Goal: Transaction & Acquisition: Purchase product/service

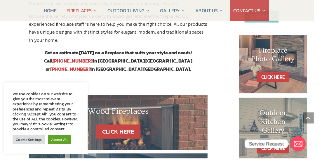
scroll to position [263, 0]
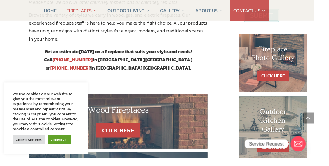
click at [68, 151] on link "Accept All" at bounding box center [62, 145] width 24 height 9
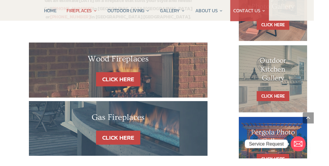
scroll to position [316, 0]
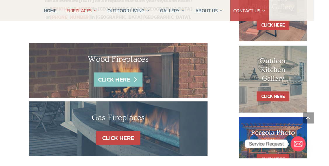
click at [131, 76] on link "CLICK HERE" at bounding box center [123, 83] width 51 height 15
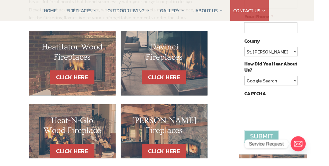
scroll to position [137, 0]
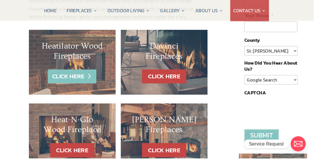
click at [77, 79] on link "CLICK HERE" at bounding box center [75, 80] width 51 height 15
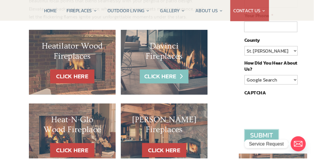
click at [180, 80] on link "CLICK HERE" at bounding box center [171, 80] width 51 height 15
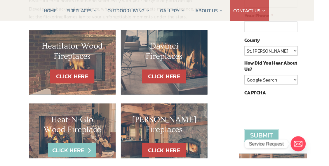
click at [85, 155] on link "CLICK HERE" at bounding box center [75, 157] width 51 height 15
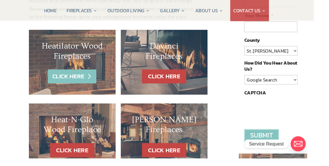
click at [92, 79] on link "CLICK HERE" at bounding box center [75, 80] width 51 height 15
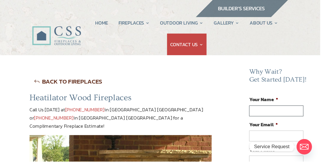
click at [277, 117] on input "Your Name *" at bounding box center [283, 113] width 55 height 11
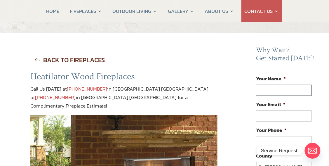
scroll to position [23, 0]
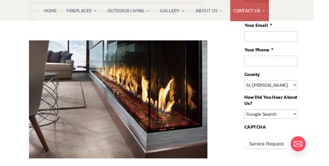
scroll to position [100, 0]
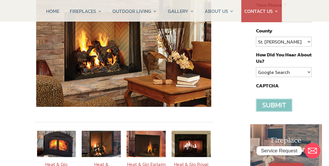
scroll to position [152, 0]
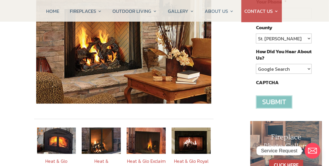
click at [61, 131] on img at bounding box center [56, 140] width 39 height 26
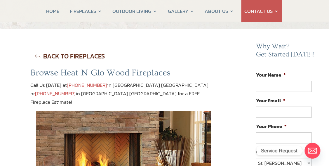
scroll to position [27, 0]
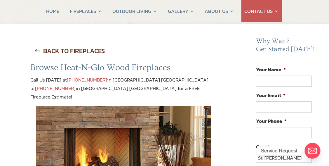
scroll to position [32, 0]
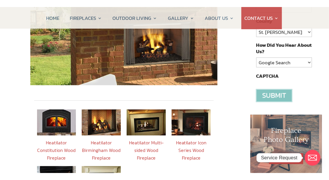
scroll to position [167, 0]
